Goal: Information Seeking & Learning: Learn about a topic

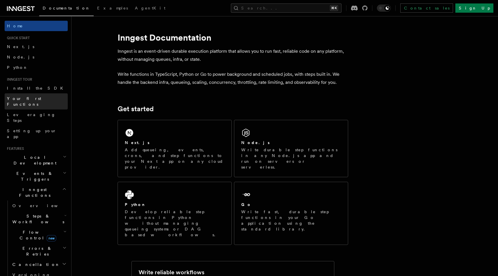
click at [28, 98] on span "Your first Functions" at bounding box center [24, 101] width 34 height 10
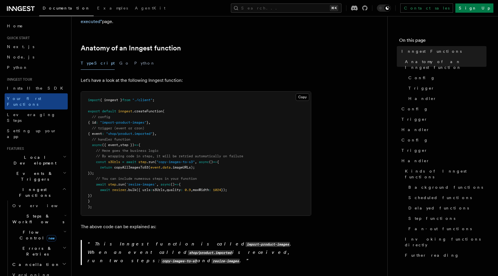
scroll to position [97, 0]
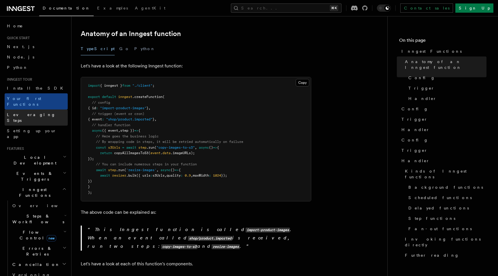
click at [40, 111] on link "Leveraging Steps" at bounding box center [36, 118] width 63 height 16
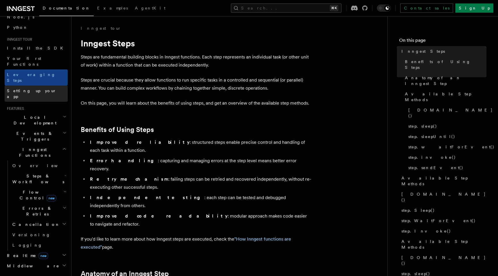
scroll to position [41, 0]
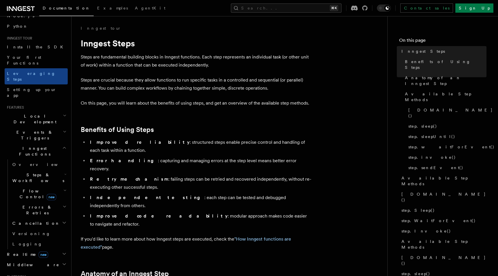
click at [40, 127] on h2 "Events & Triggers" at bounding box center [36, 135] width 63 height 16
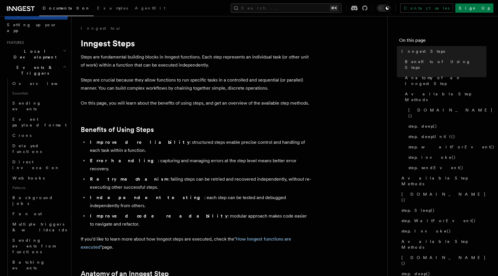
scroll to position [111, 0]
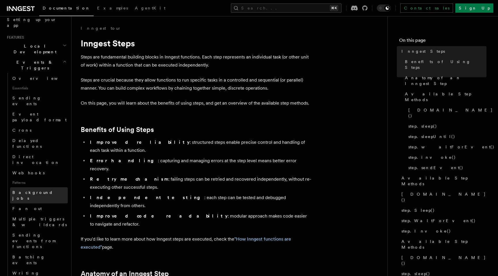
click at [35, 188] on link "Background jobs" at bounding box center [39, 196] width 58 height 16
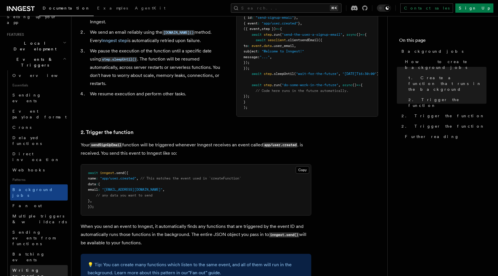
scroll to position [113, 0]
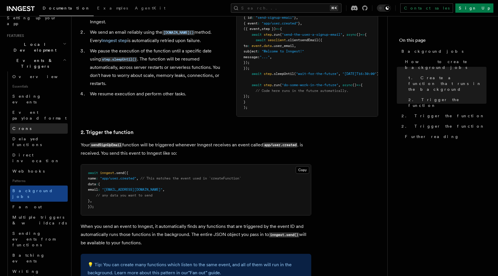
click at [18, 126] on span "Crons" at bounding box center [21, 129] width 19 height 6
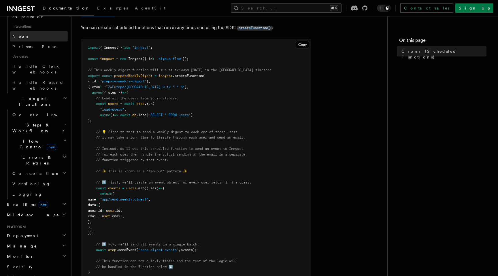
scroll to position [385, 0]
